Goal: Information Seeking & Learning: Find specific fact

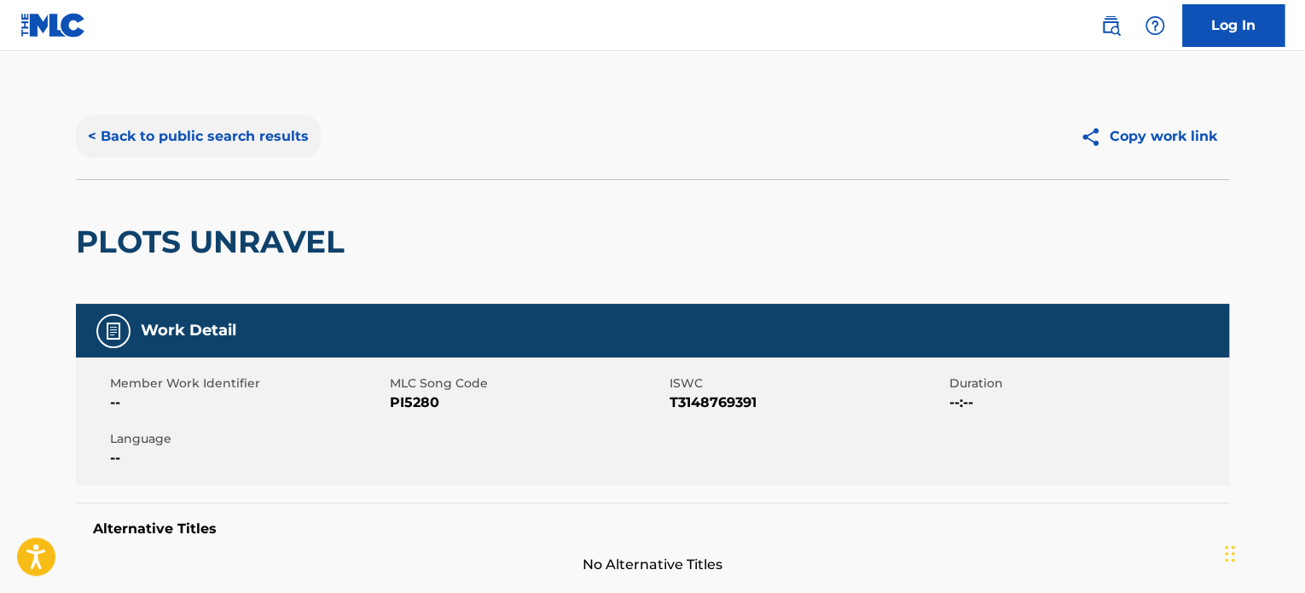
click at [277, 129] on button "< Back to public search results" at bounding box center [198, 136] width 245 height 43
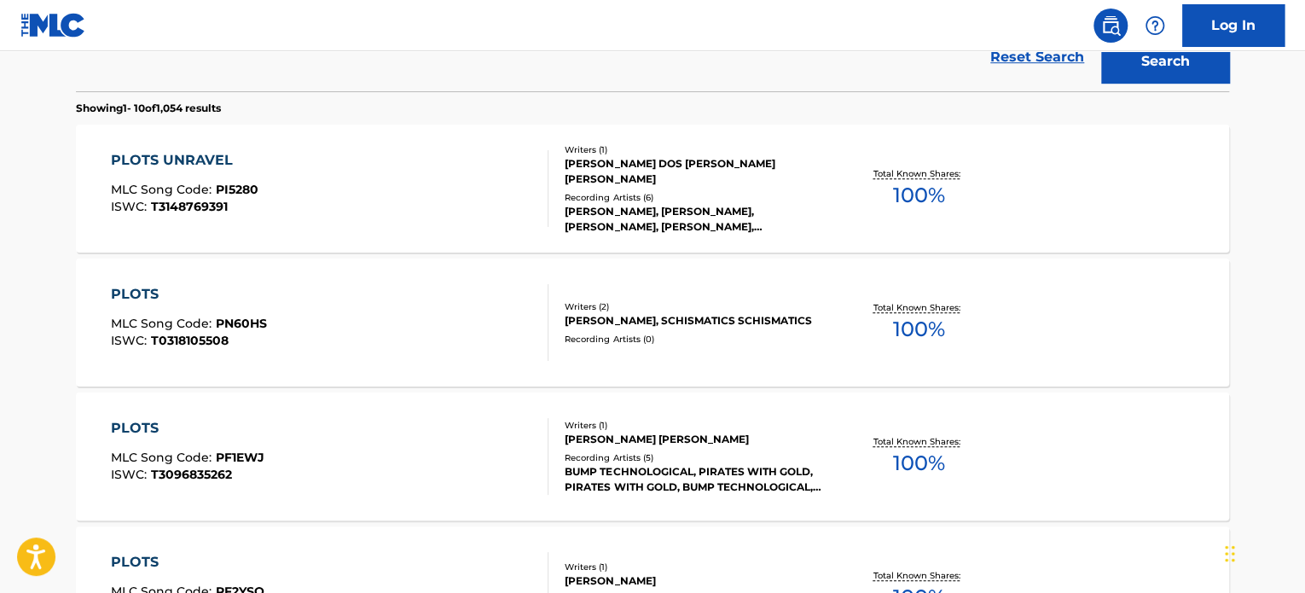
scroll to position [164, 0]
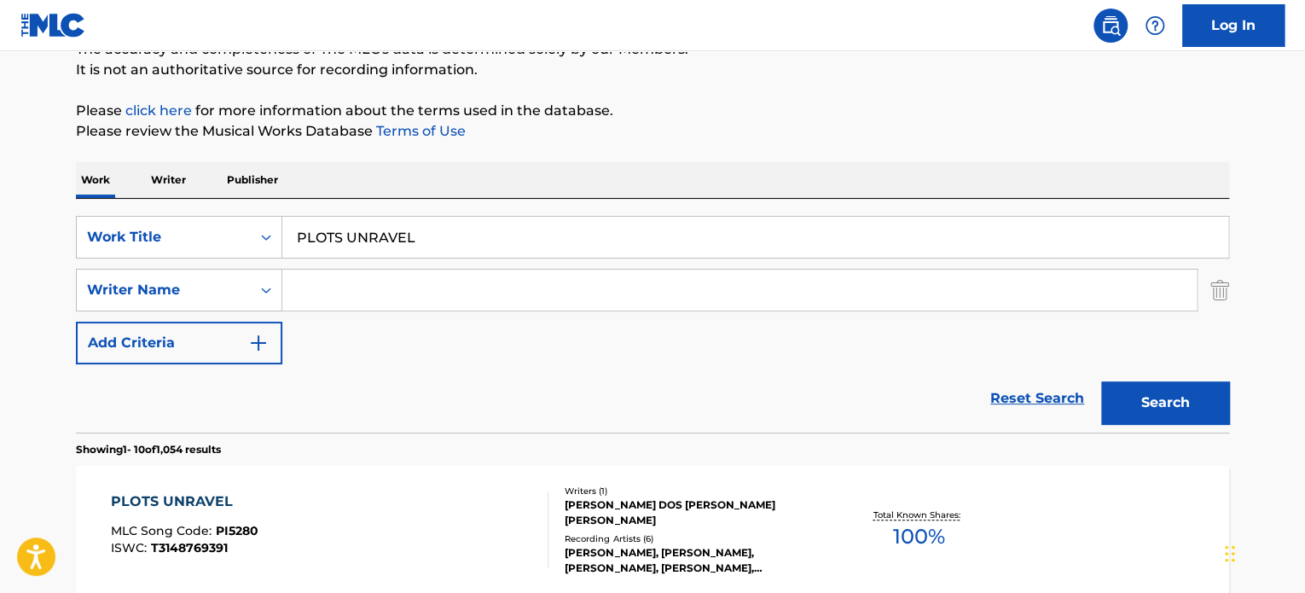
click at [422, 224] on input "PLOTS UNRAVEL" at bounding box center [755, 237] width 946 height 41
paste input "UNGED INTO CRISIS"
type input "PLUNGED INTO CRISIS"
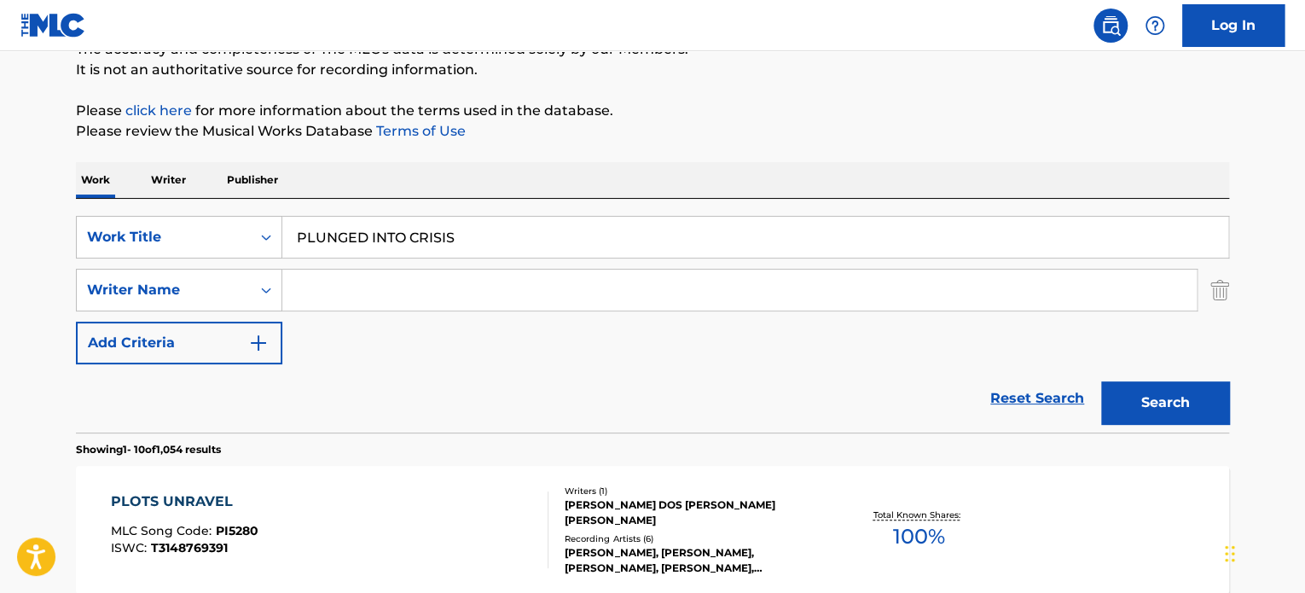
click at [440, 289] on input "Search Form" at bounding box center [739, 290] width 915 height 41
click at [440, 289] on input "KALLINS" at bounding box center [739, 290] width 915 height 41
type input "KALLINS"
click at [1157, 398] on button "Search" at bounding box center [1165, 402] width 128 height 43
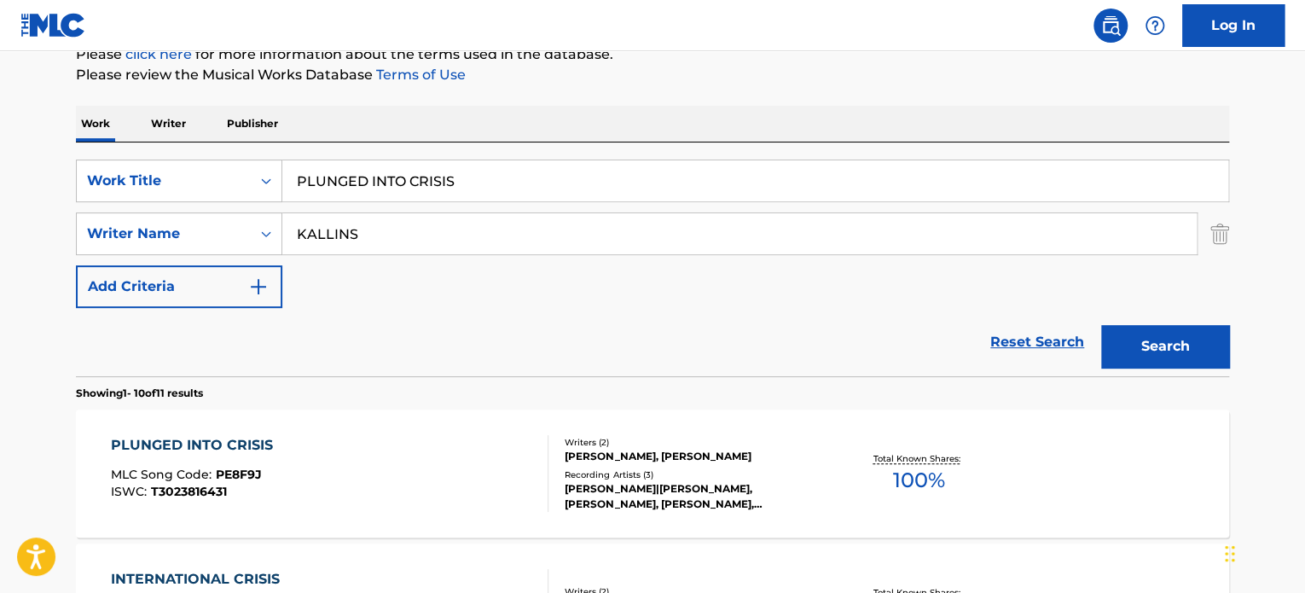
scroll to position [249, 0]
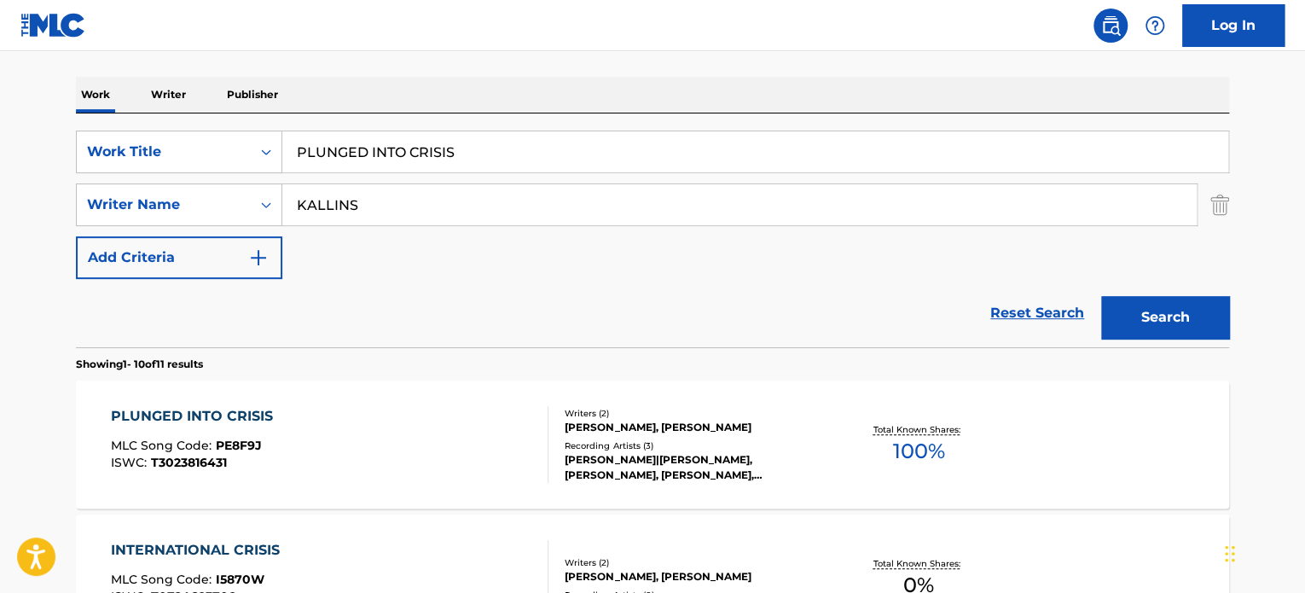
click at [430, 421] on div "PLUNGED INTO CRISIS MLC Song Code : PE8F9J ISWC : T3023816431" at bounding box center [330, 444] width 438 height 77
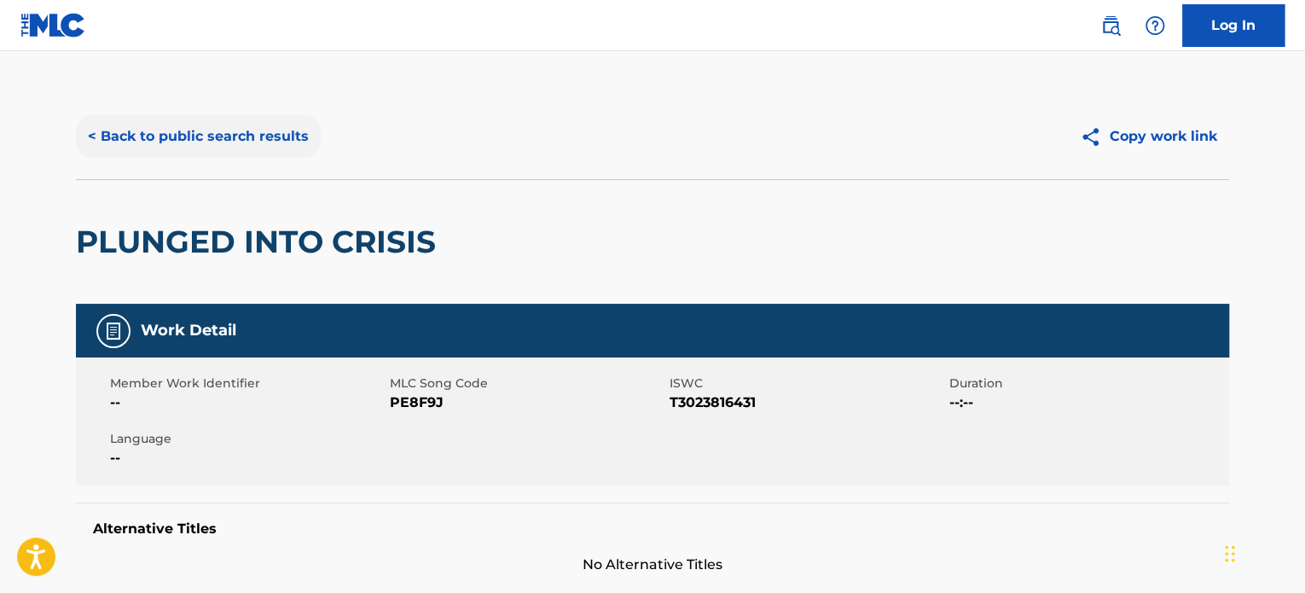
click at [276, 148] on button "< Back to public search results" at bounding box center [198, 136] width 245 height 43
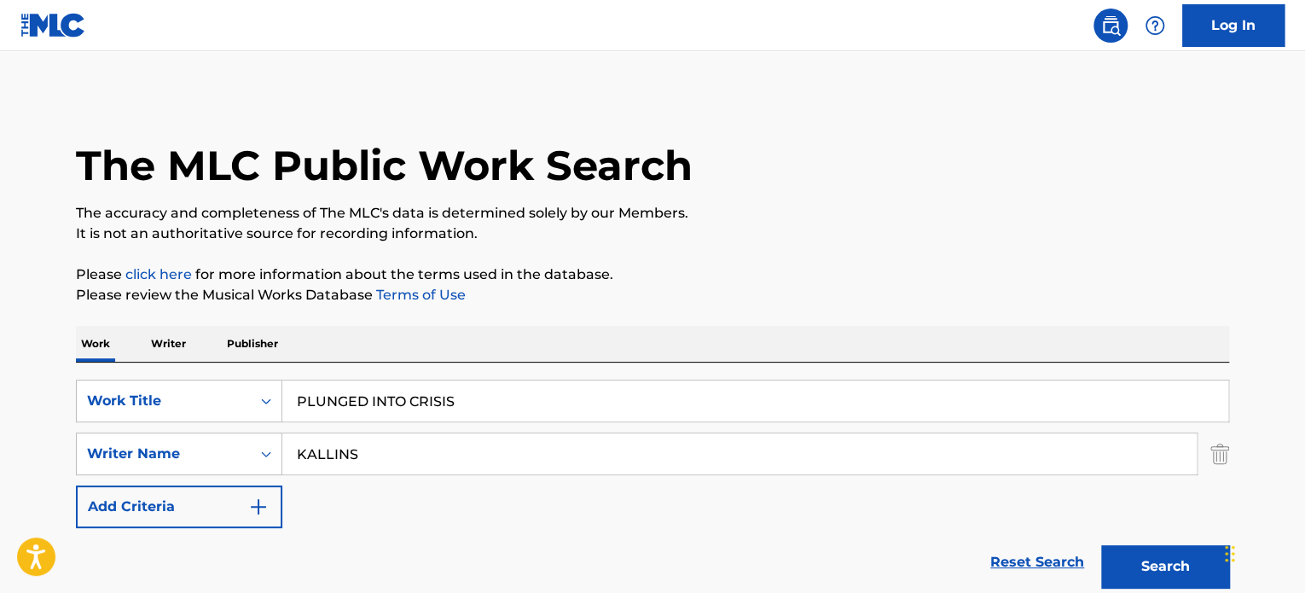
scroll to position [249, 0]
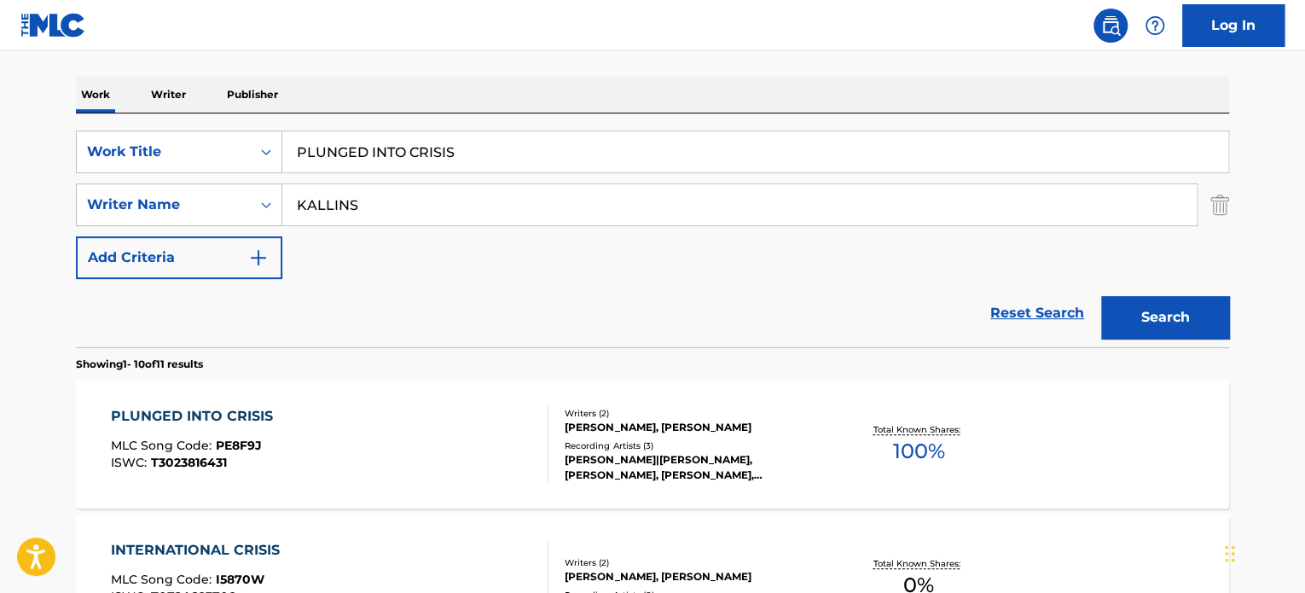
click at [445, 159] on input "PLUNGED INTO CRISIS" at bounding box center [755, 151] width 946 height 41
paste input "ULSE 2"
type input "PULSE 2"
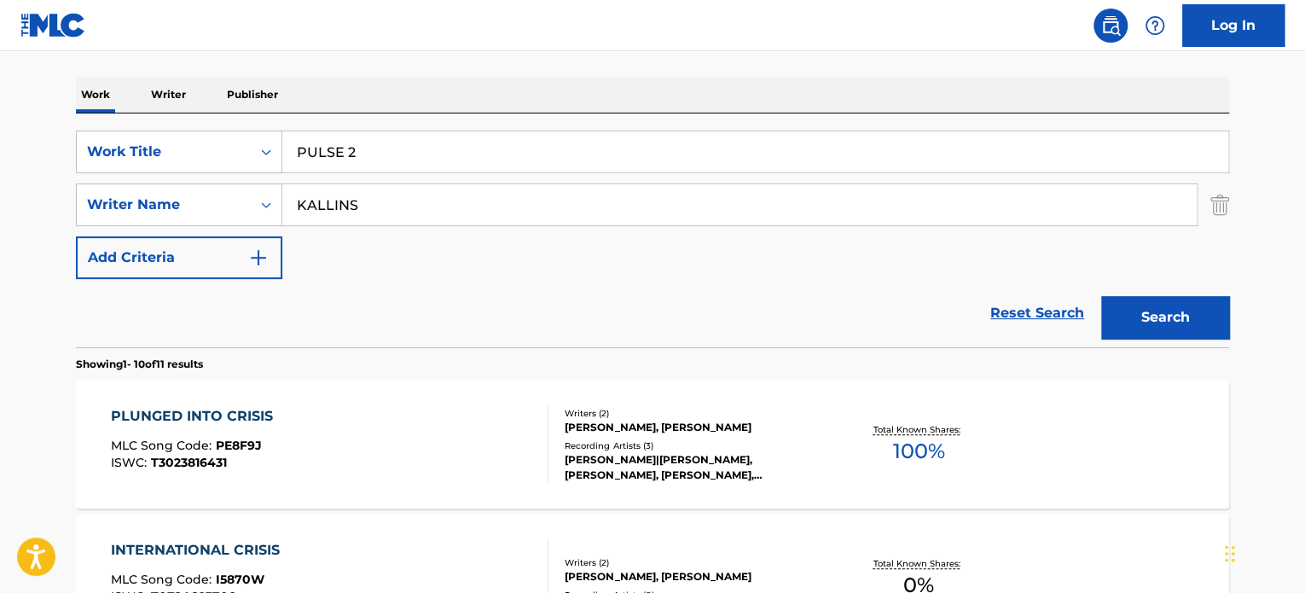
click at [433, 211] on input "KALLINS" at bounding box center [739, 204] width 915 height 41
click at [433, 211] on input "[PERSON_NAME]" at bounding box center [739, 204] width 915 height 41
type input "[PERSON_NAME]"
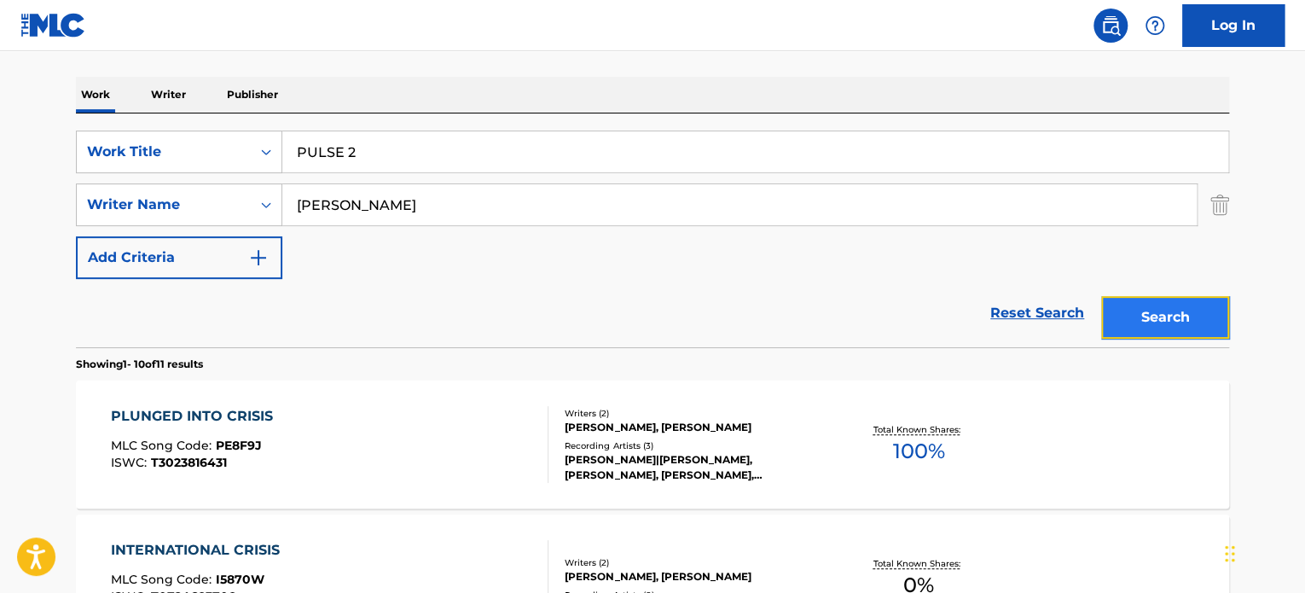
click at [1143, 299] on button "Search" at bounding box center [1165, 317] width 128 height 43
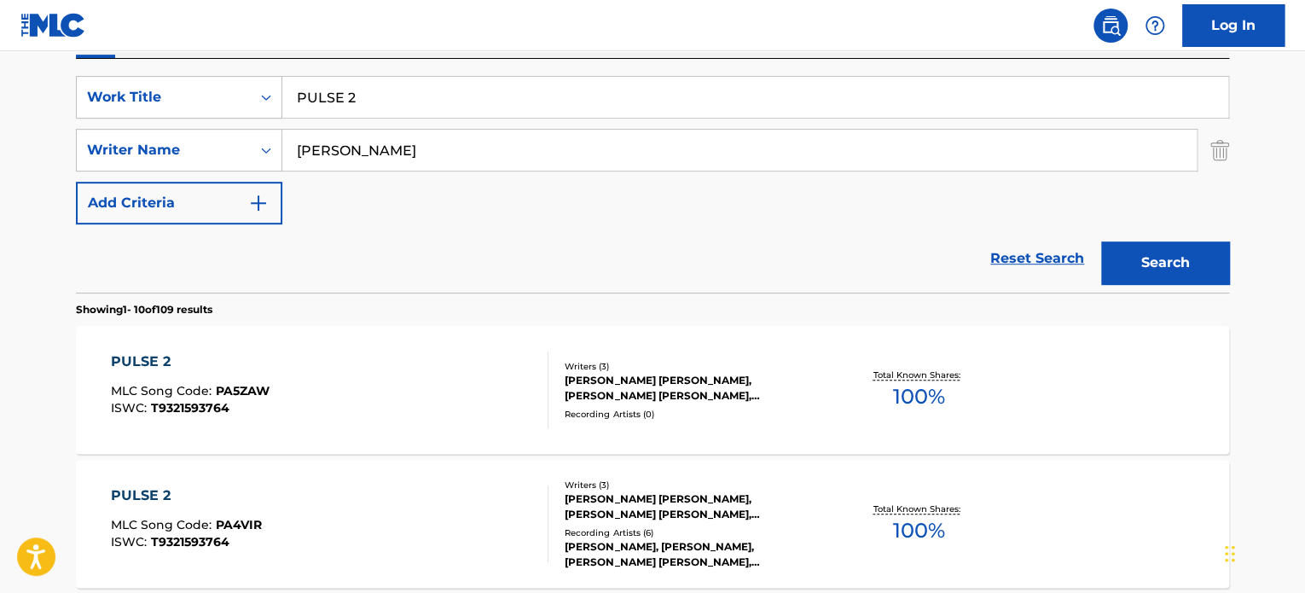
scroll to position [334, 0]
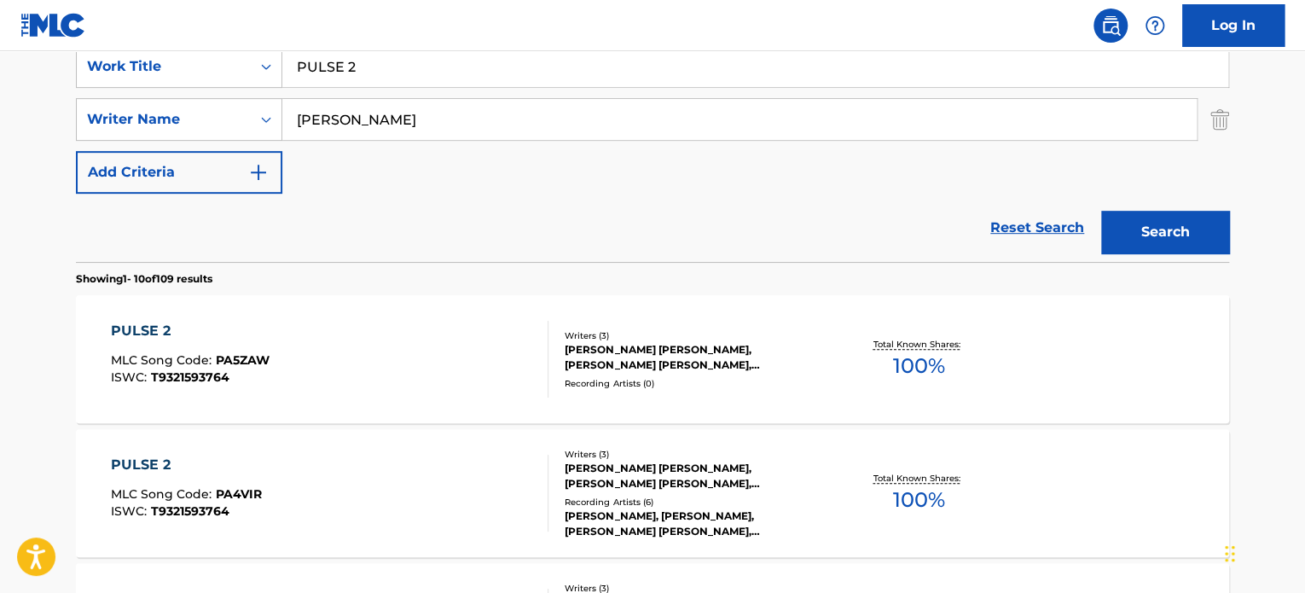
click at [484, 358] on div "PULSE 2 MLC Song Code : PA5ZAW ISWC : T9321593764" at bounding box center [330, 359] width 438 height 77
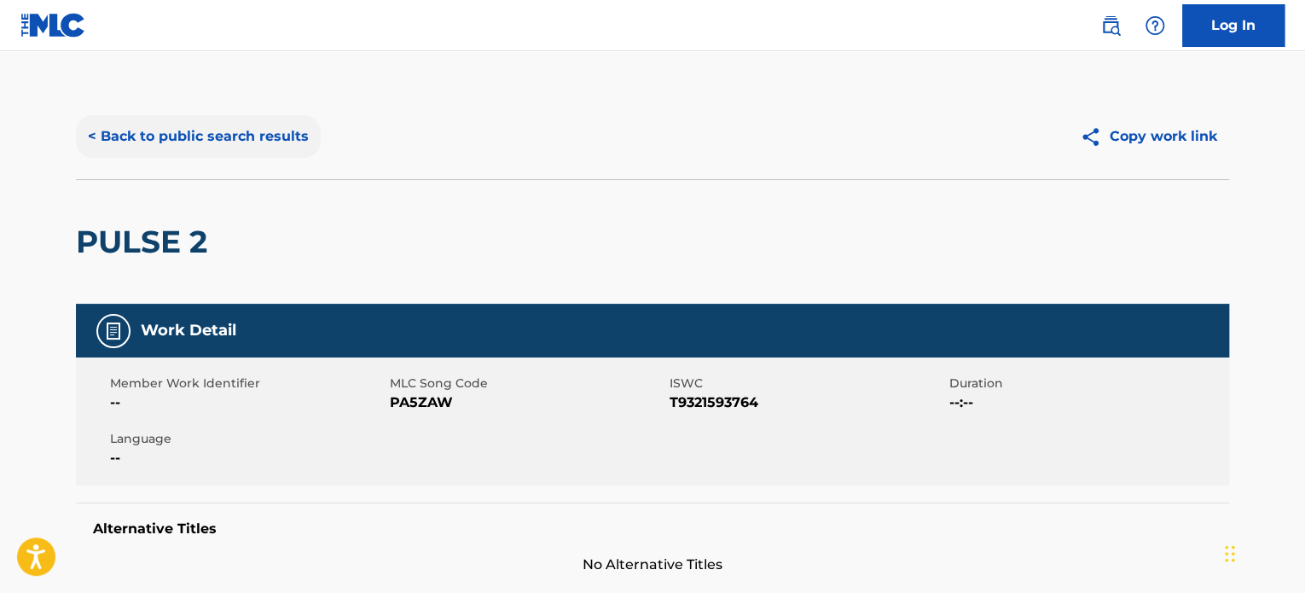
click at [199, 141] on button "< Back to public search results" at bounding box center [198, 136] width 245 height 43
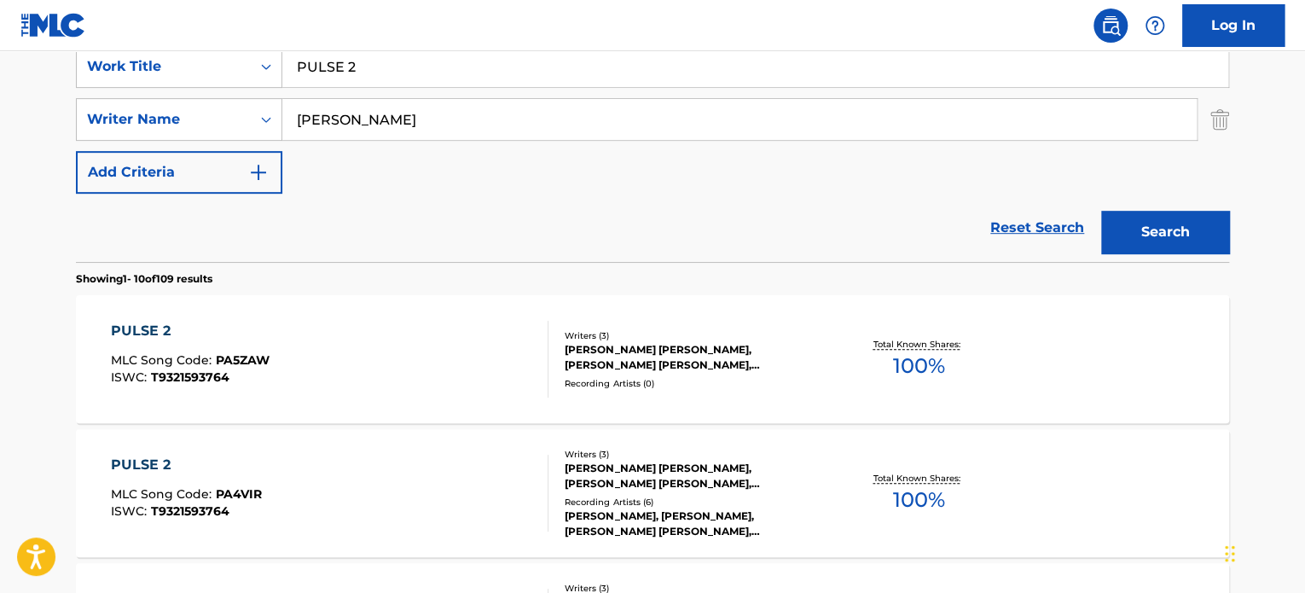
scroll to position [249, 0]
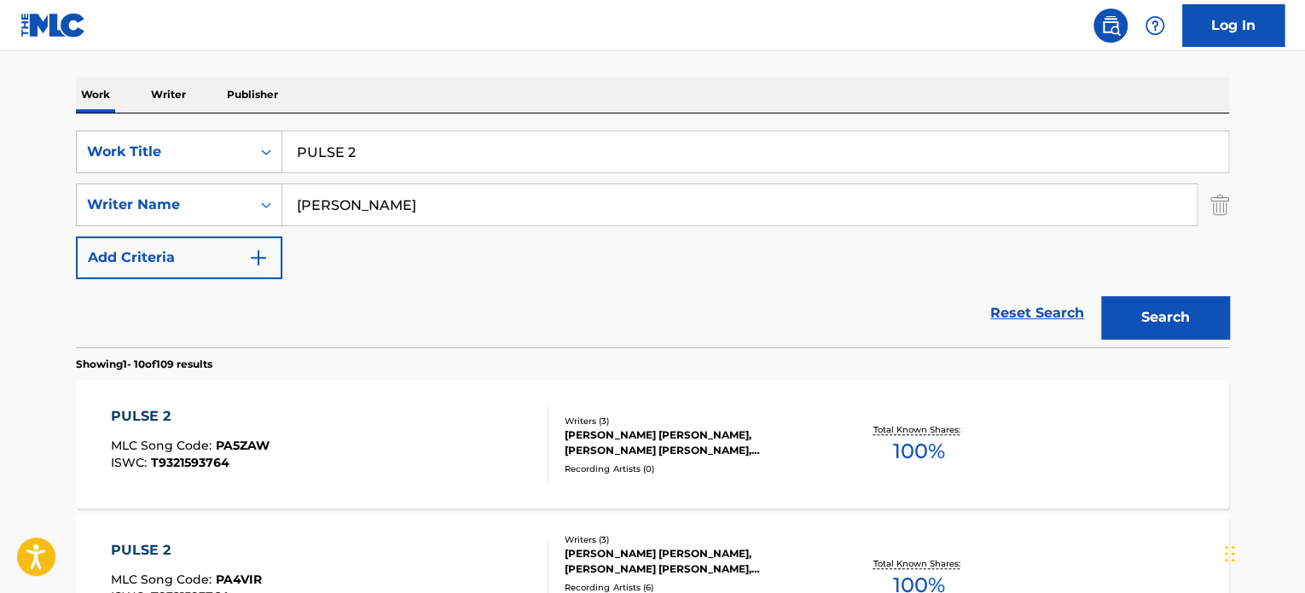
click at [379, 149] on input "PULSE 2" at bounding box center [755, 151] width 946 height 41
paste input "[PERSON_NAME] morning"
type input "[PERSON_NAME] morning"
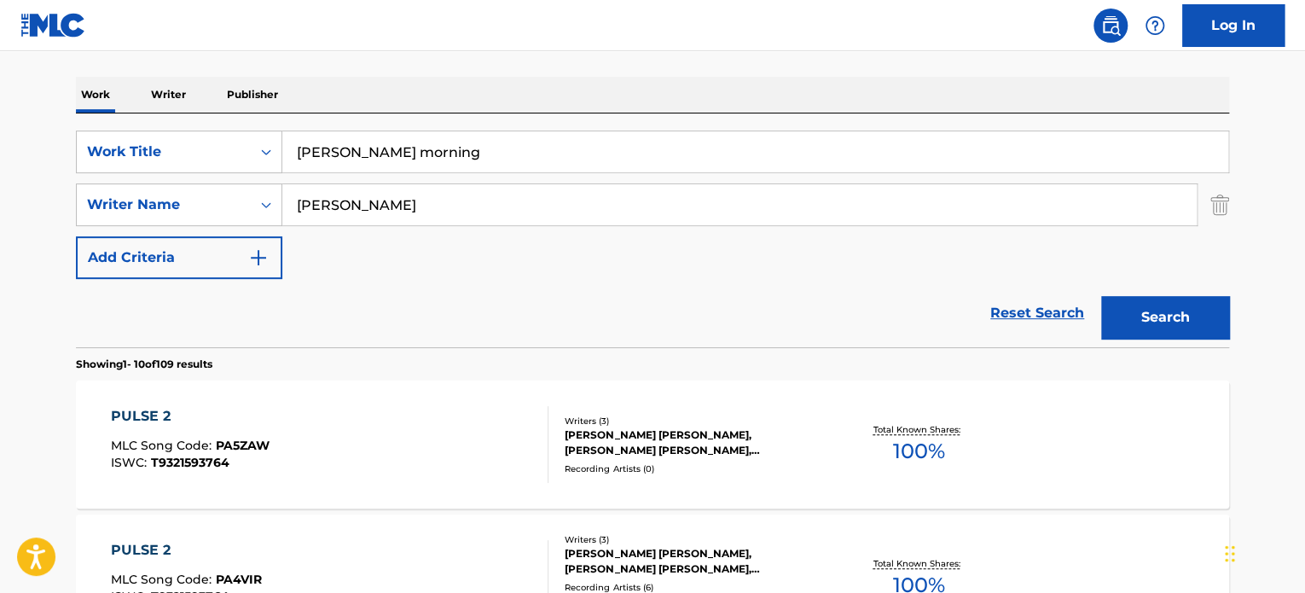
click at [396, 208] on input "[PERSON_NAME]" at bounding box center [739, 204] width 915 height 41
type input "[PERSON_NAME]"
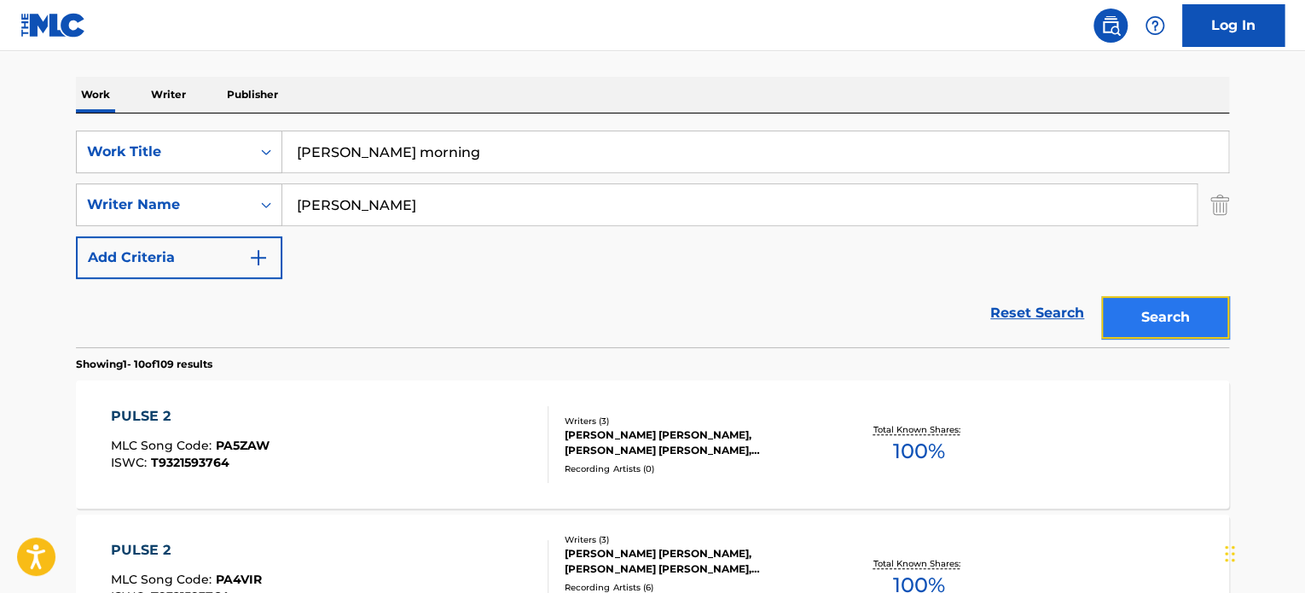
click at [1140, 311] on button "Search" at bounding box center [1165, 317] width 128 height 43
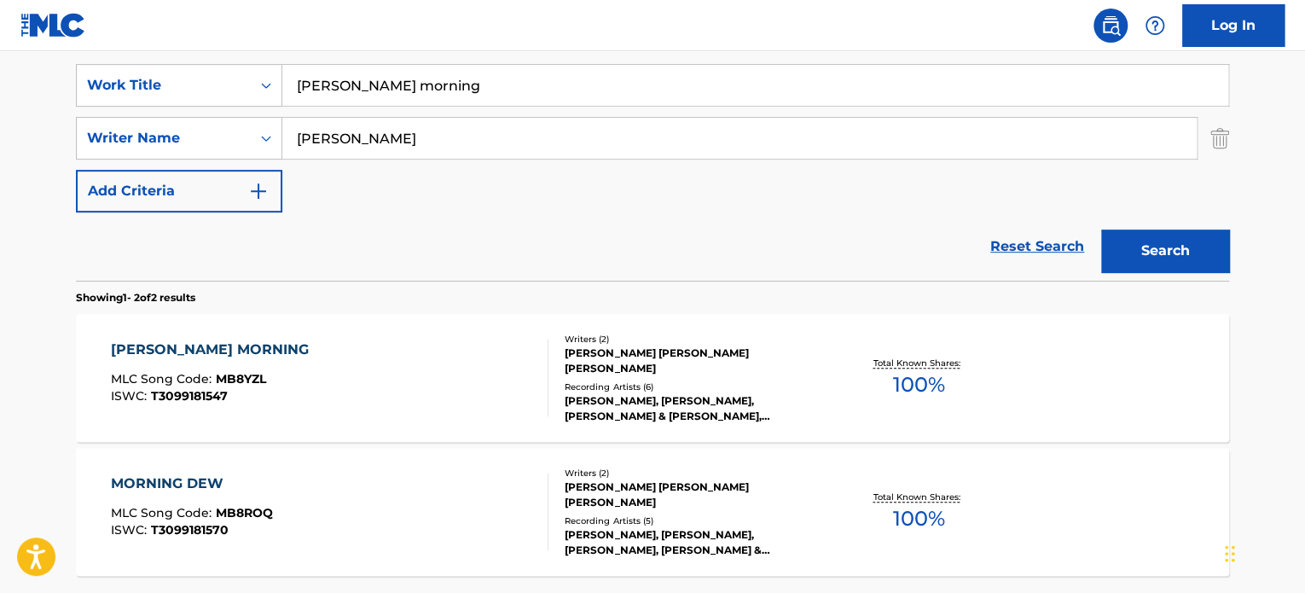
scroll to position [334, 0]
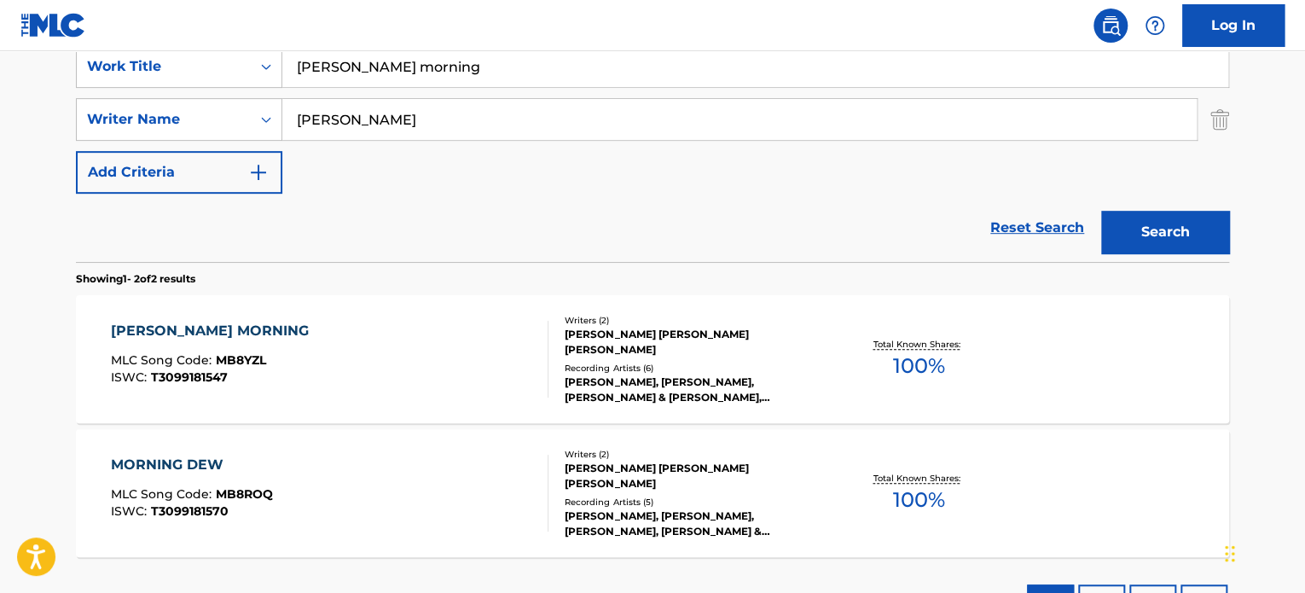
click at [499, 383] on div "[PERSON_NAME] MORNING MLC Song Code : MB8YZL ISWC : T3099181547" at bounding box center [330, 359] width 438 height 77
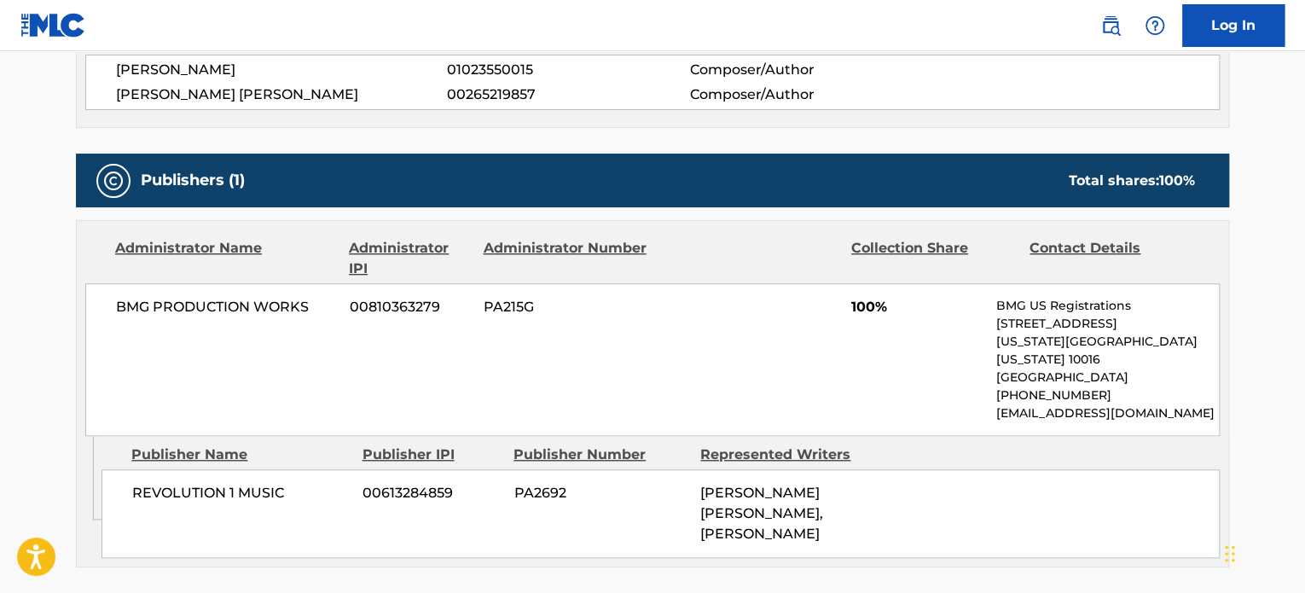
scroll to position [682, 0]
